Goal: Navigation & Orientation: Understand site structure

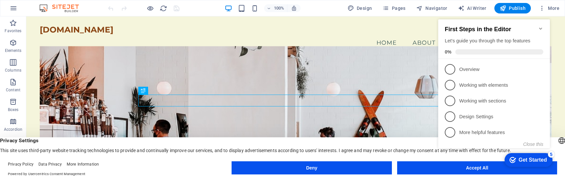
click at [540, 26] on icon "Minimize checklist" at bounding box center [540, 28] width 5 height 5
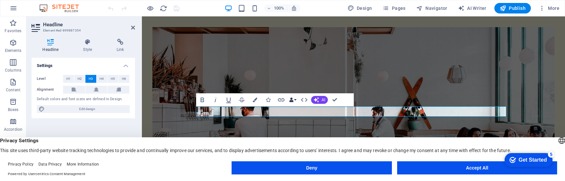
scroll to position [33, 0]
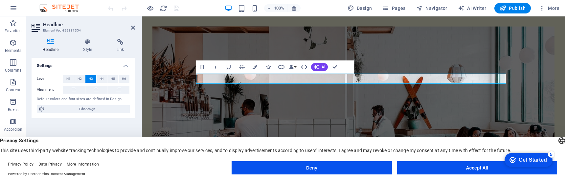
click at [300, 111] on figure at bounding box center [353, 96] width 402 height 140
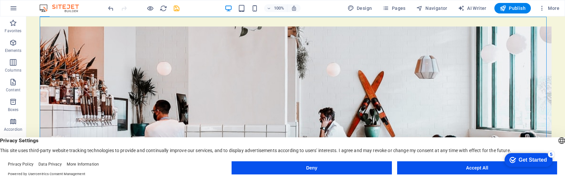
click at [99, 62] on figure at bounding box center [296, 96] width 512 height 140
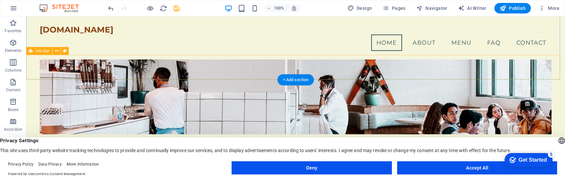
scroll to position [66, 0]
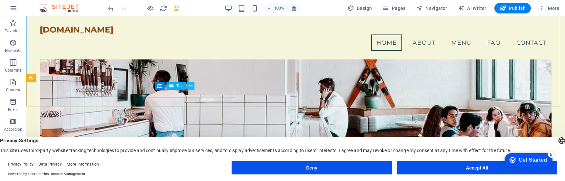
click at [191, 87] on icon at bounding box center [191, 86] width 4 height 7
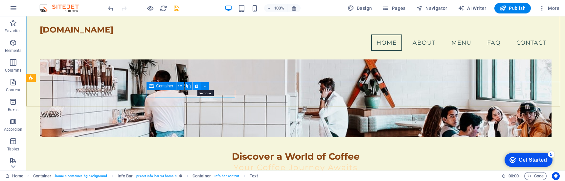
click at [196, 87] on icon at bounding box center [197, 86] width 4 height 7
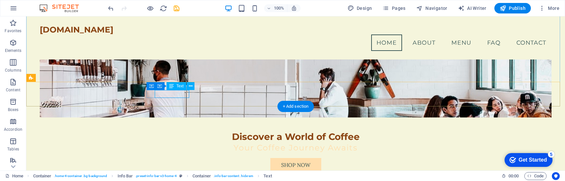
click at [191, 86] on icon at bounding box center [191, 86] width 4 height 7
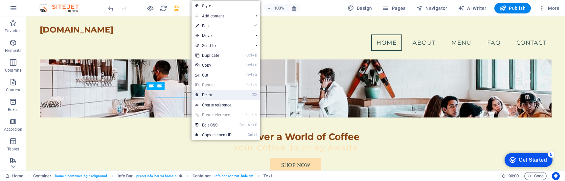
click at [216, 95] on link "⌦ Delete" at bounding box center [213, 95] width 44 height 10
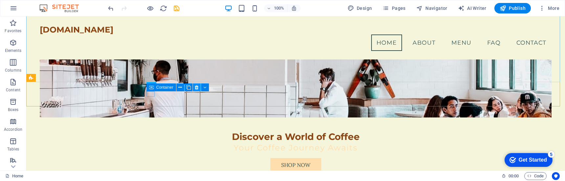
click at [196, 87] on icon at bounding box center [197, 87] width 4 height 7
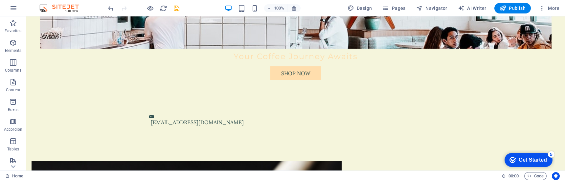
scroll to position [197, 0]
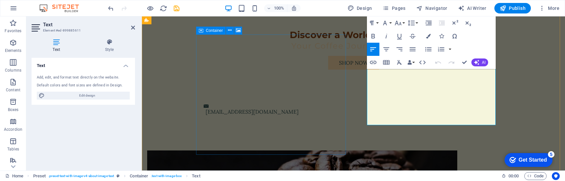
drag, startPoint x: 431, startPoint y: 122, endPoint x: 345, endPoint y: 45, distance: 115.1
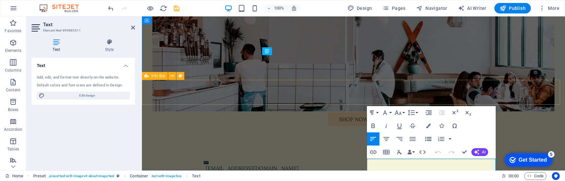
scroll to position [164, 0]
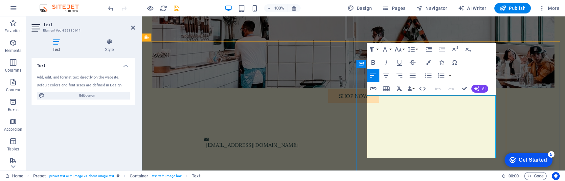
copy p "At [GEOGRAPHIC_DATA], we are passionate about bringing you exquisite coffees fr…"
drag, startPoint x: 431, startPoint y: 154, endPoint x: 357, endPoint y: 100, distance: 92.3
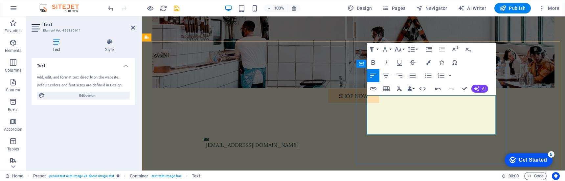
drag, startPoint x: 491, startPoint y: 130, endPoint x: 425, endPoint y: 132, distance: 66.0
drag, startPoint x: 456, startPoint y: 129, endPoint x: 448, endPoint y: 131, distance: 8.8
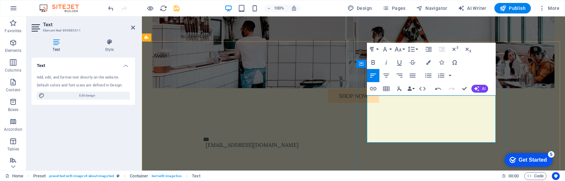
drag, startPoint x: 432, startPoint y: 137, endPoint x: 428, endPoint y: 129, distance: 8.7
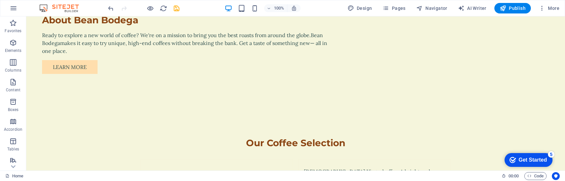
scroll to position [624, 0]
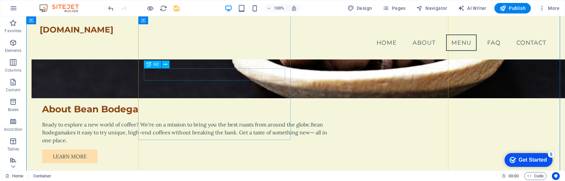
scroll to position [327, 0]
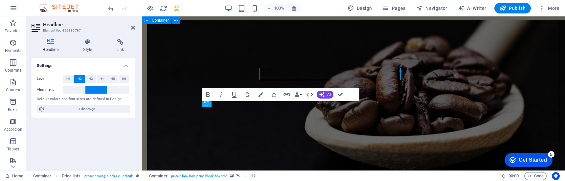
scroll to position [361, 0]
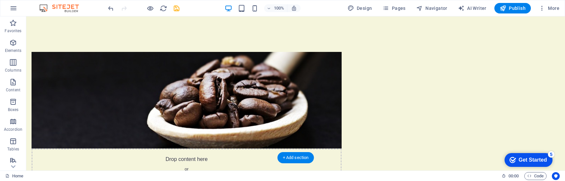
scroll to position [295, 0]
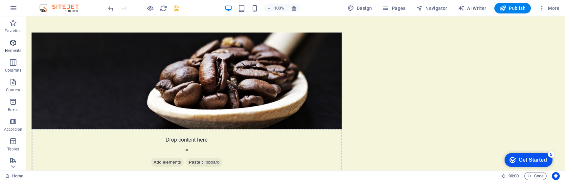
click at [12, 40] on icon "button" at bounding box center [13, 43] width 8 height 8
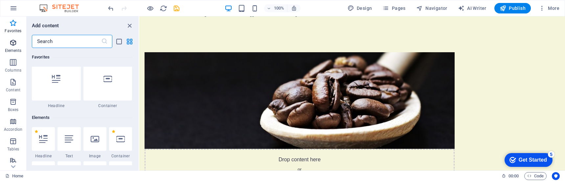
scroll to position [0, 0]
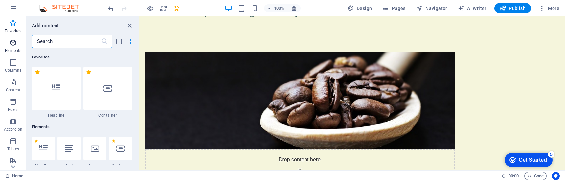
click at [17, 41] on span "Elements" at bounding box center [13, 47] width 26 height 16
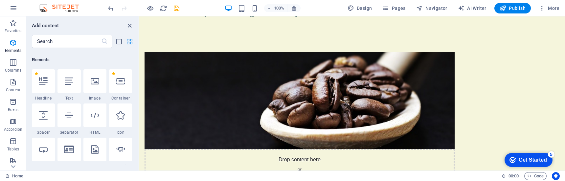
scroll to position [70, 0]
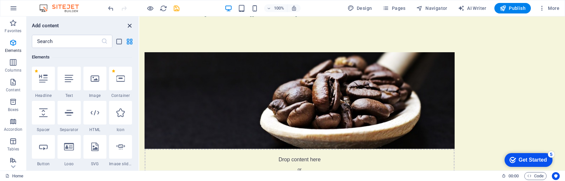
click at [128, 22] on icon "close panel" at bounding box center [130, 26] width 8 height 8
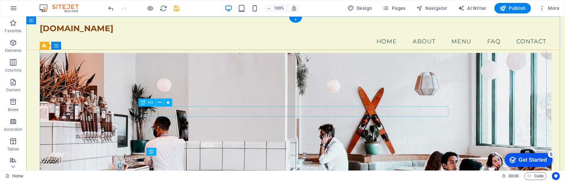
scroll to position [0, 0]
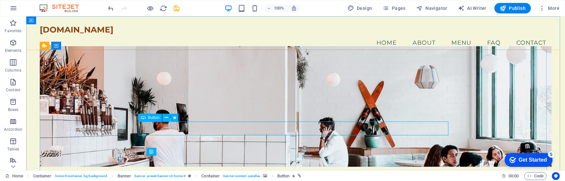
click at [0, 0] on span "Button" at bounding box center [0, 0] width 0 height 0
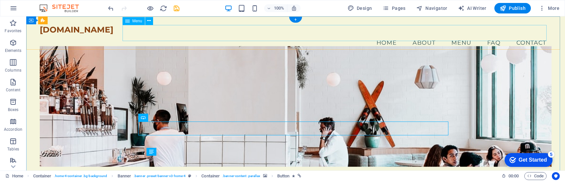
click at [421, 34] on nav "Home About Menu FAQ Contact" at bounding box center [296, 42] width 512 height 16
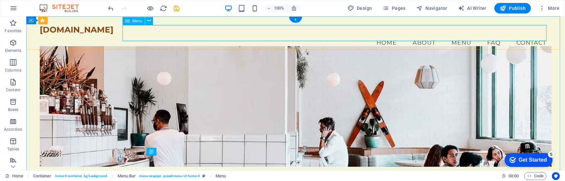
click at [458, 34] on nav "Home About Menu FAQ Contact" at bounding box center [296, 42] width 512 height 16
click at [488, 34] on nav "Home About Menu FAQ Contact" at bounding box center [296, 42] width 512 height 16
click at [531, 34] on nav "Home About Menu FAQ Contact" at bounding box center [296, 42] width 512 height 16
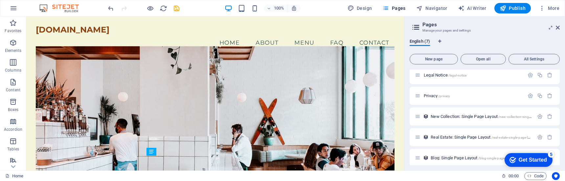
scroll to position [49, 0]
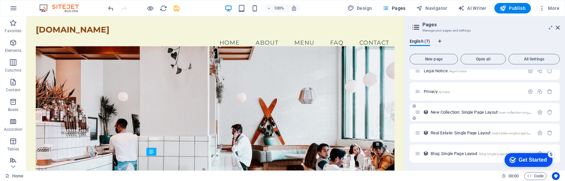
click at [480, 111] on span "New Collection: Single Page Layout /new-collection-single-page-layout" at bounding box center [490, 112] width 119 height 5
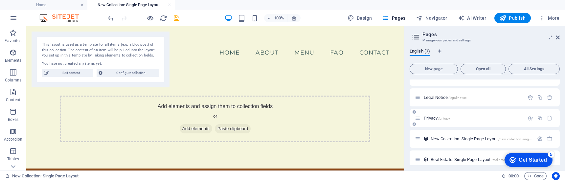
scroll to position [0, 0]
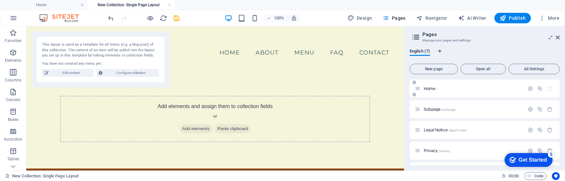
click at [435, 87] on span "Home /" at bounding box center [430, 88] width 13 height 5
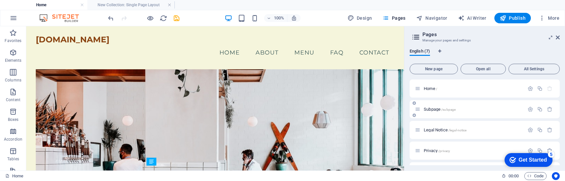
click at [441, 111] on span "Subpage /subpage" at bounding box center [440, 109] width 32 height 5
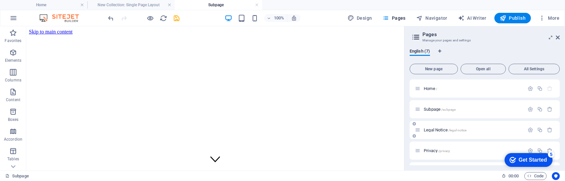
click at [465, 131] on span "/legal-notice" at bounding box center [457, 130] width 18 height 4
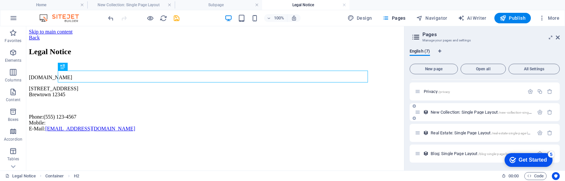
scroll to position [26, 0]
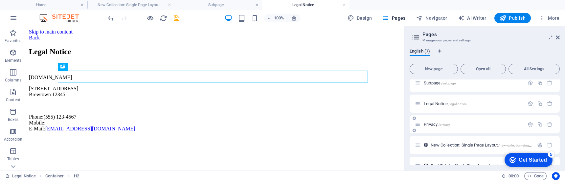
click at [437, 122] on div "Privacy /privacy" at bounding box center [469, 125] width 109 height 8
click at [430, 126] on span "Privacy /privacy" at bounding box center [437, 124] width 26 height 5
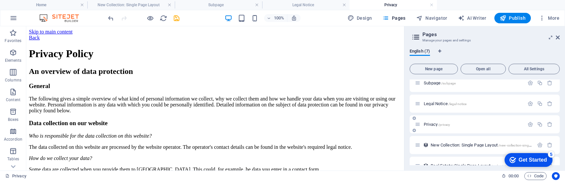
scroll to position [0, 0]
